Goal: Book appointment/travel/reservation

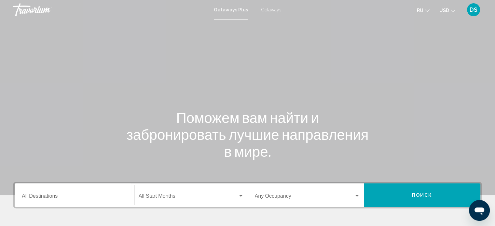
click at [270, 11] on span "Getaways" at bounding box center [271, 9] width 21 height 5
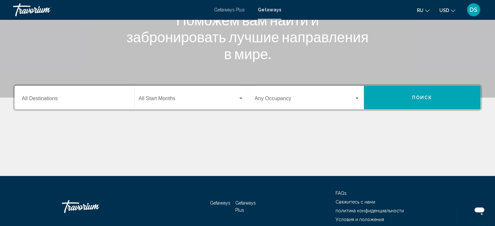
click at [72, 96] on div "Destination All Destinations" at bounding box center [74, 98] width 105 height 21
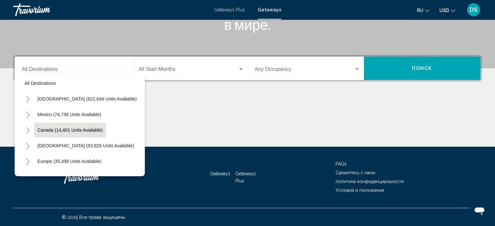
click at [59, 130] on span "Canada (14,401 units available)" at bounding box center [69, 130] width 65 height 5
type input "**********"
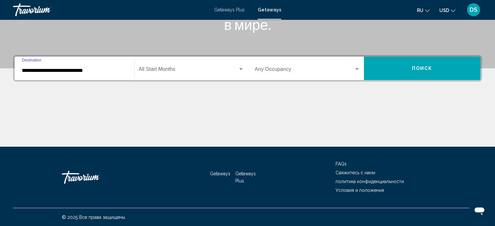
click at [380, 69] on button "Поиск" at bounding box center [422, 68] width 117 height 23
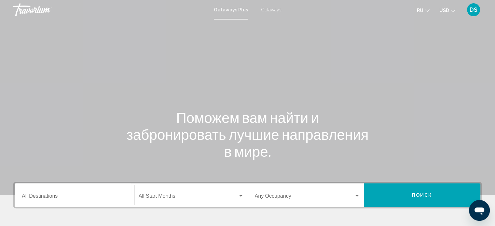
click at [91, 198] on input "Destination All Destinations" at bounding box center [74, 198] width 105 height 6
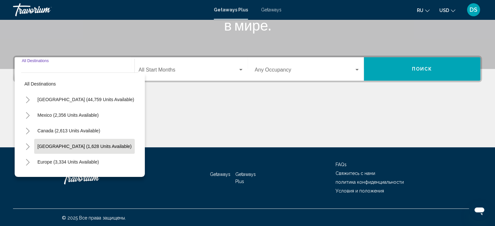
scroll to position [127, 0]
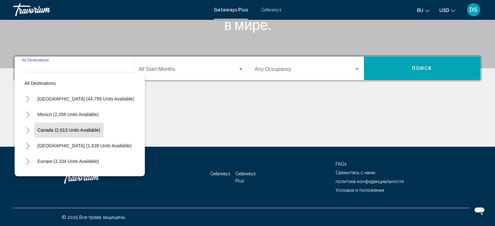
click at [71, 131] on span "Canada (2,613 units available)" at bounding box center [68, 130] width 63 height 5
type input "**********"
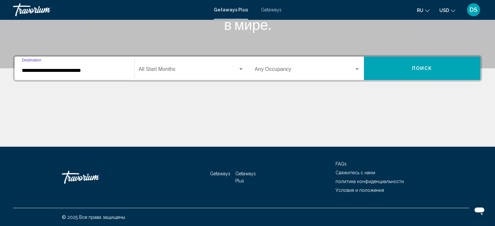
click at [378, 65] on button "Поиск" at bounding box center [422, 68] width 117 height 23
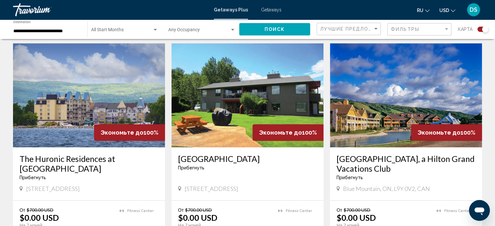
scroll to position [456, 0]
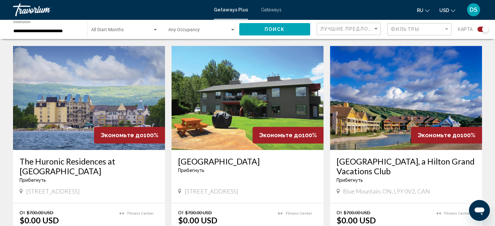
drag, startPoint x: 249, startPoint y: 113, endPoint x: 251, endPoint y: 118, distance: 5.4
click at [249, 113] on img "Main content" at bounding box center [248, 98] width 152 height 104
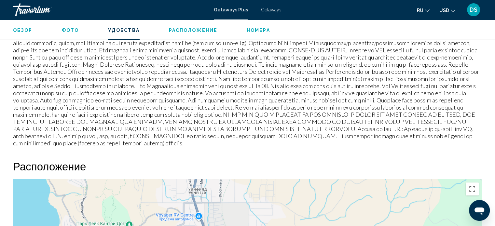
scroll to position [688, 0]
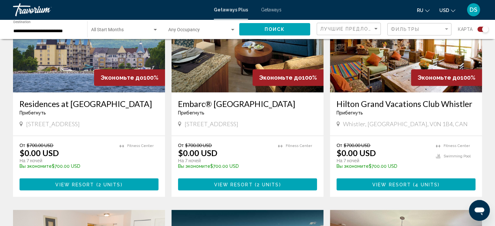
scroll to position [749, 0]
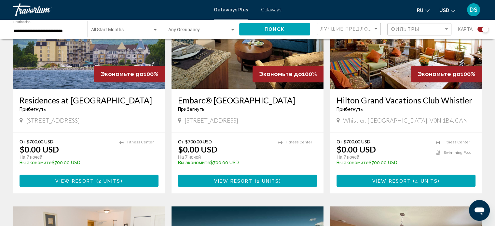
click at [238, 75] on img "Main content" at bounding box center [248, 37] width 152 height 104
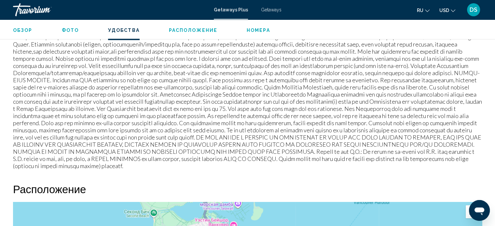
scroll to position [501, 0]
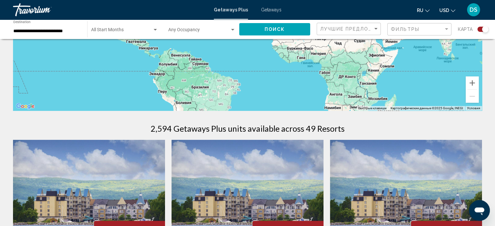
scroll to position [228, 0]
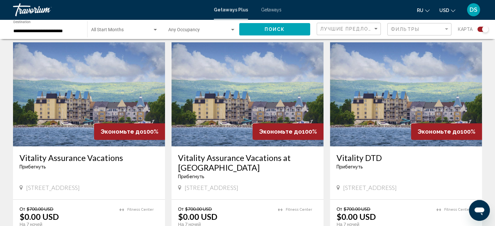
click at [270, 7] on span "Getaways" at bounding box center [271, 9] width 21 height 5
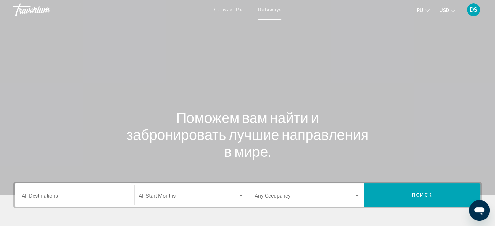
click at [102, 196] on input "Destination All Destinations" at bounding box center [74, 198] width 105 height 6
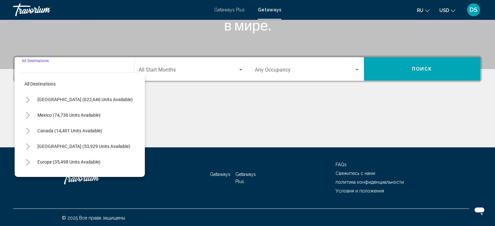
scroll to position [127, 0]
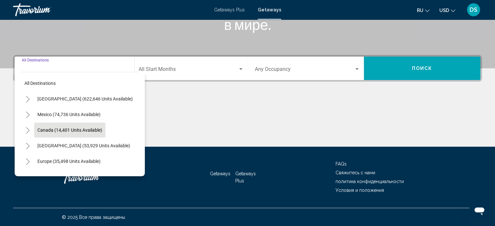
click at [66, 130] on span "Canada (14,401 units available)" at bounding box center [69, 130] width 65 height 5
type input "**********"
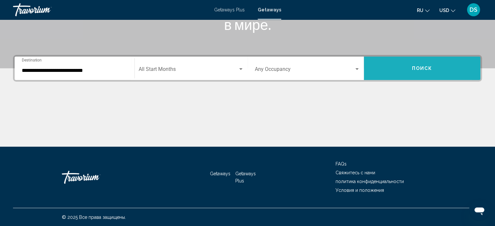
click at [394, 72] on button "Поиск" at bounding box center [422, 68] width 117 height 23
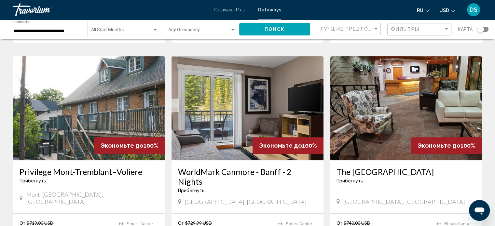
scroll to position [235, 0]
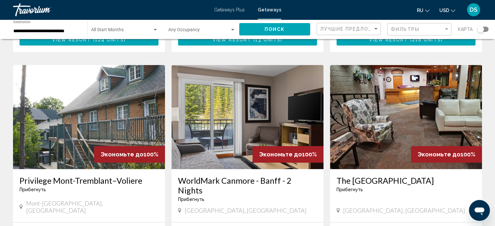
click at [264, 107] on img "Main content" at bounding box center [248, 117] width 152 height 104
